Goal: Book appointment/travel/reservation

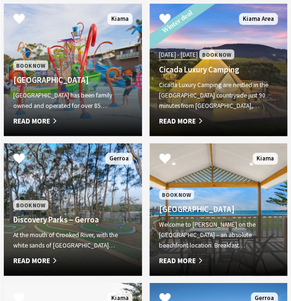
scroll to position [379, 0]
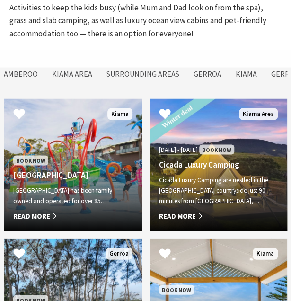
click at [195, 212] on span "Read More" at bounding box center [218, 215] width 119 height 11
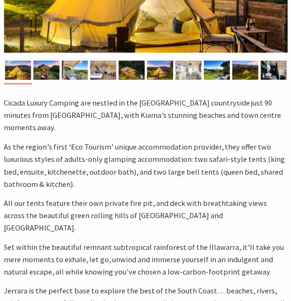
select select "3"
select select "2"
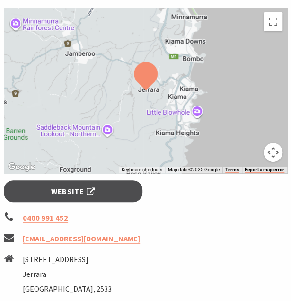
scroll to position [852, 0]
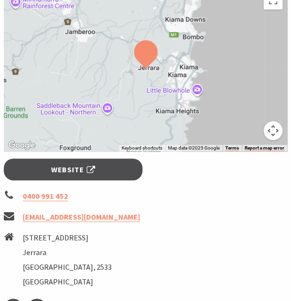
select select "3"
